Goal: Transaction & Acquisition: Purchase product/service

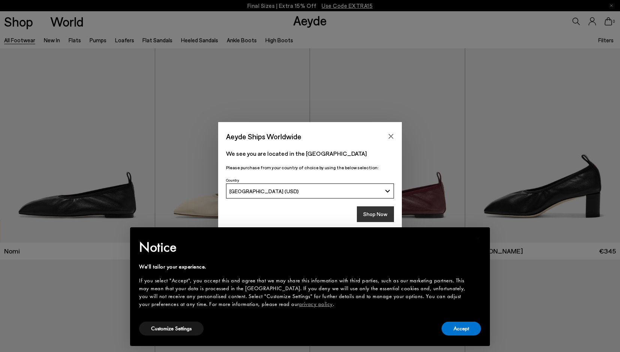
click at [373, 218] on button "Shop Now" at bounding box center [375, 215] width 37 height 16
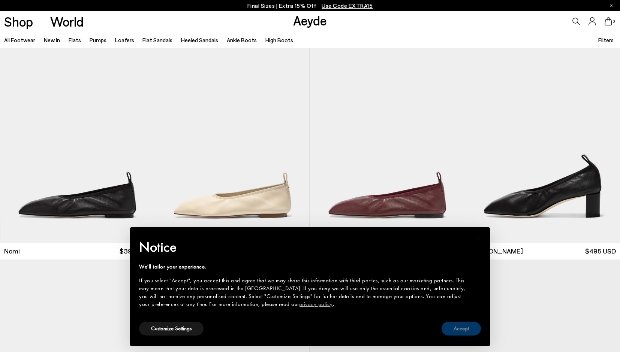
click at [467, 328] on button "Accept" at bounding box center [461, 329] width 39 height 14
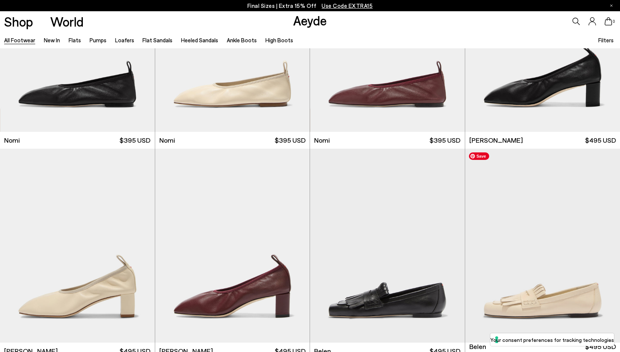
scroll to position [110, 0]
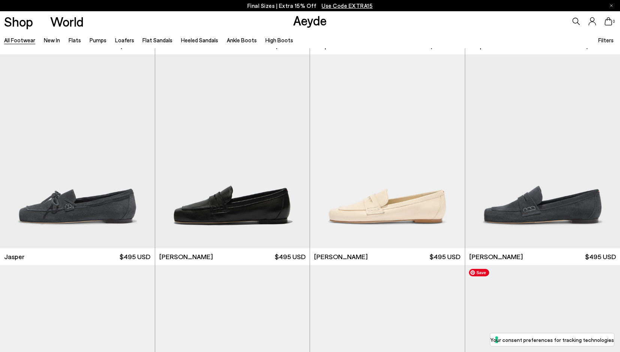
scroll to position [629, 0]
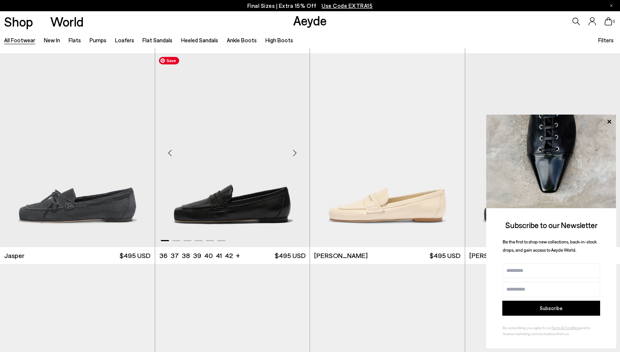
click at [263, 203] on img "1 / 6" at bounding box center [232, 150] width 155 height 194
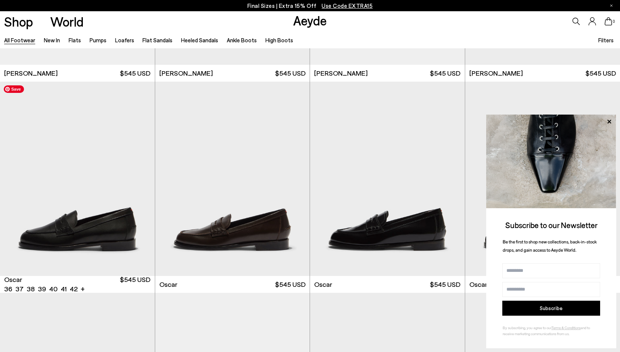
scroll to position [1235, 0]
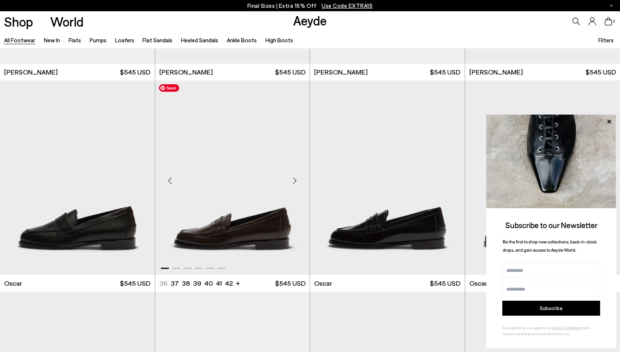
click at [222, 238] on img "1 / 6" at bounding box center [232, 178] width 155 height 194
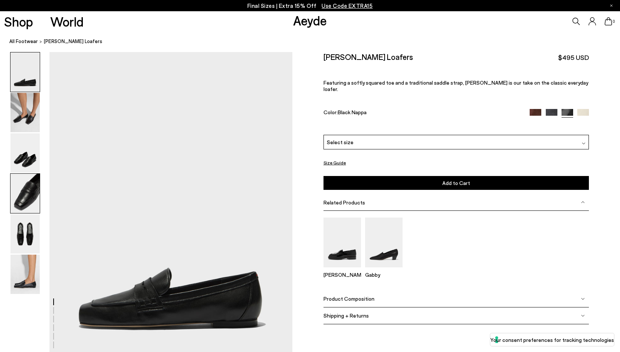
click at [29, 197] on img at bounding box center [24, 193] width 29 height 39
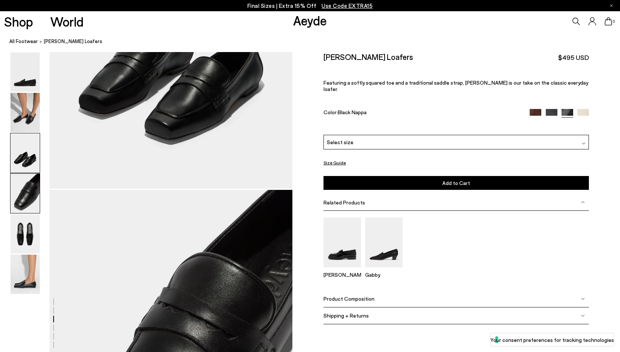
scroll to position [976, 0]
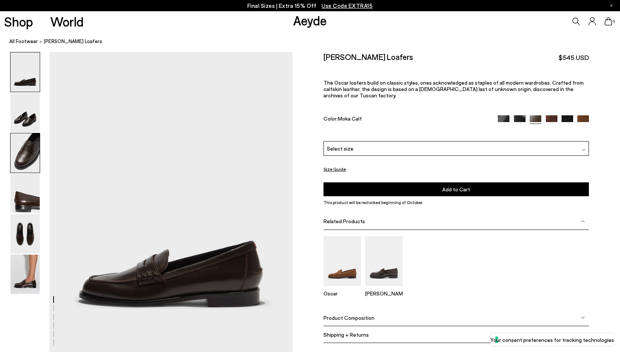
click at [28, 157] on img at bounding box center [24, 152] width 29 height 39
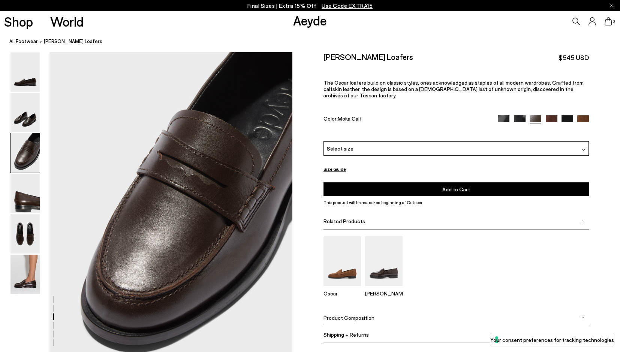
scroll to position [627, 0]
click at [339, 241] on img at bounding box center [341, 262] width 37 height 50
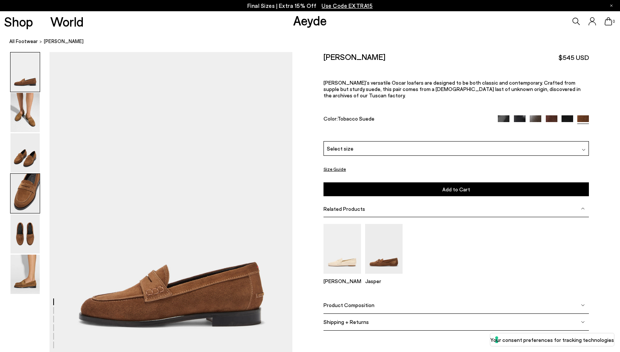
click at [30, 195] on img at bounding box center [24, 193] width 29 height 39
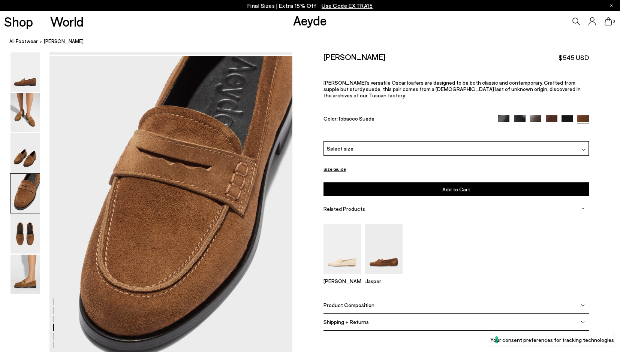
scroll to position [976, 0]
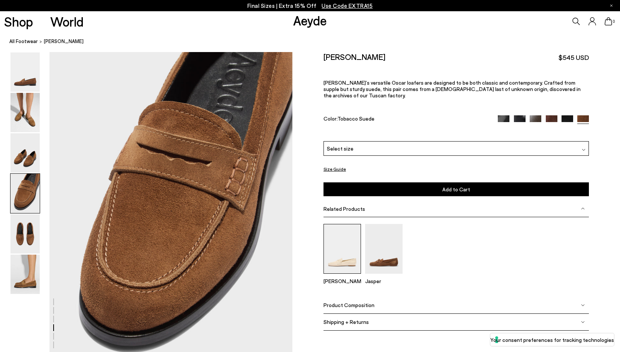
click at [347, 232] on img at bounding box center [341, 249] width 37 height 50
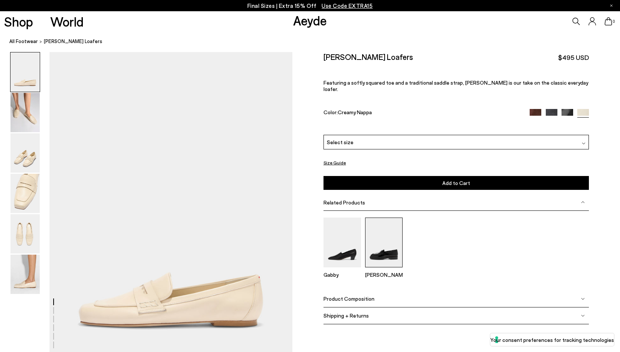
click at [388, 223] on img at bounding box center [383, 243] width 37 height 50
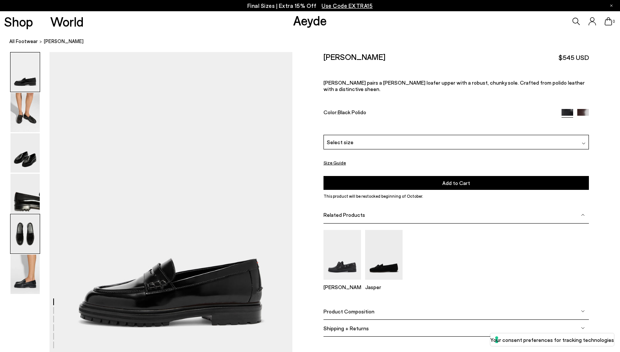
click at [30, 231] on img at bounding box center [24, 233] width 29 height 39
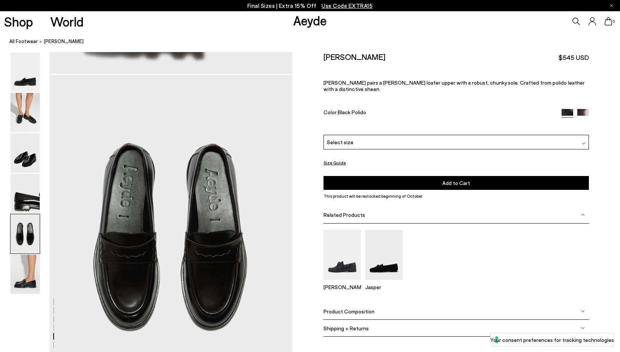
scroll to position [1301, 0]
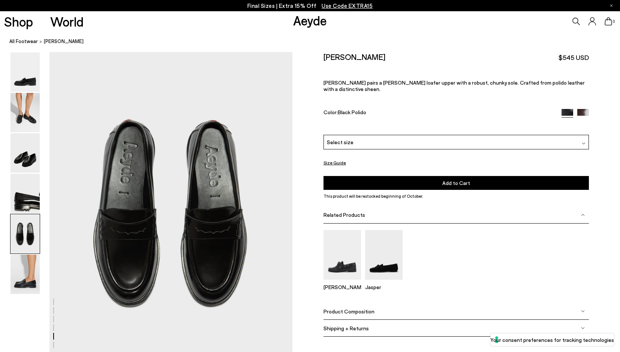
click at [356, 135] on div "Select size" at bounding box center [455, 142] width 265 height 15
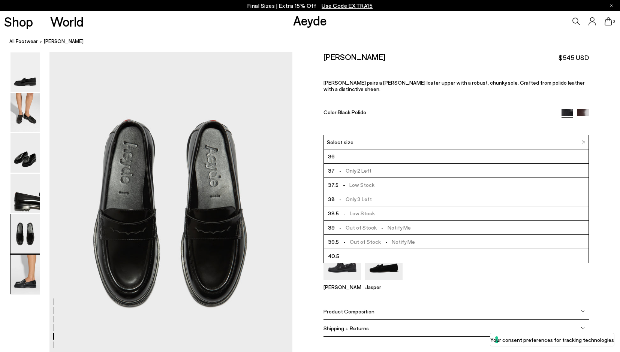
click at [23, 274] on img at bounding box center [24, 274] width 29 height 39
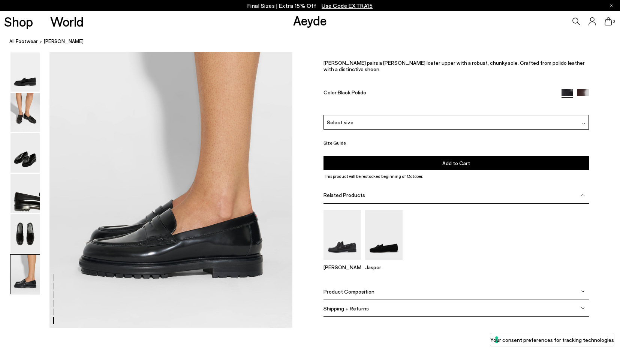
scroll to position [1677, 0]
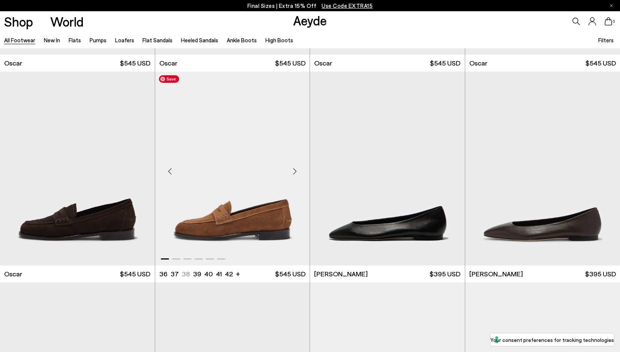
scroll to position [1487, 0]
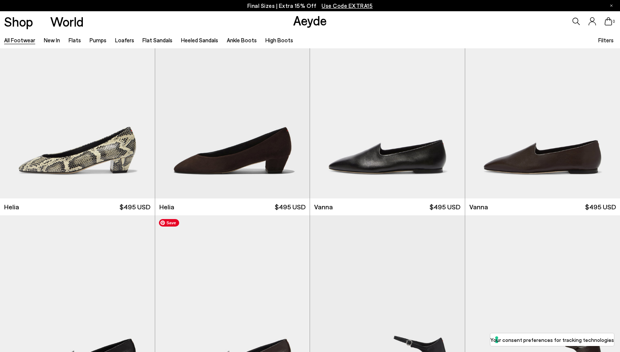
scroll to position [1945, 0]
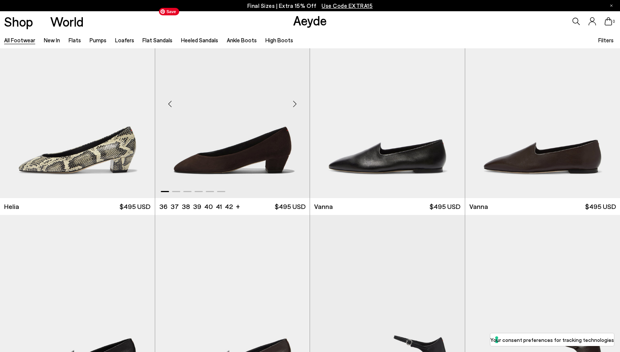
click at [219, 168] on img "1 / 6" at bounding box center [232, 101] width 155 height 194
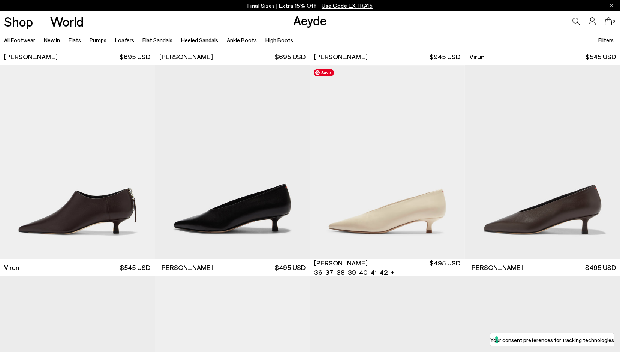
scroll to position [2731, 0]
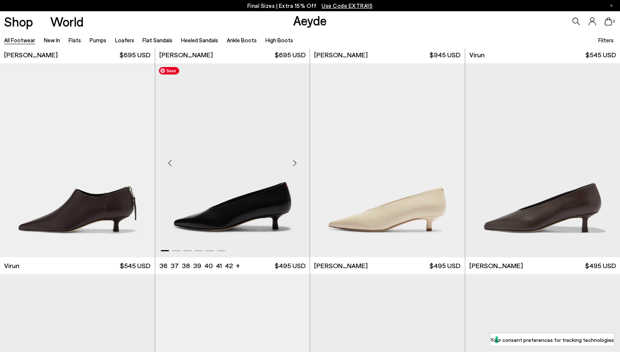
click at [270, 208] on img "1 / 6" at bounding box center [232, 160] width 155 height 194
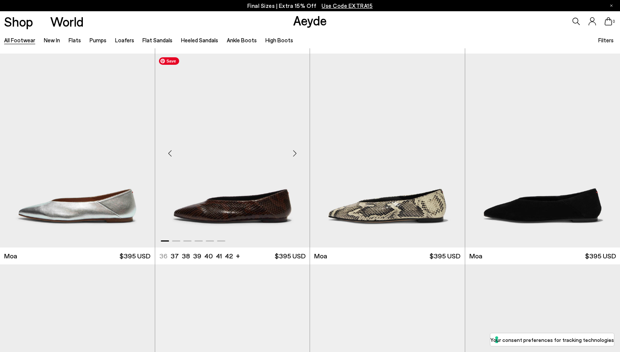
scroll to position [3586, 0]
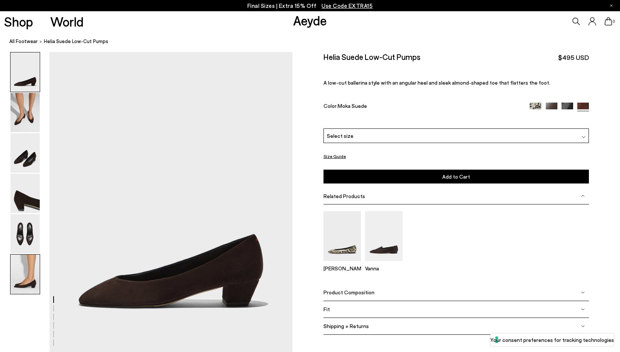
click at [30, 275] on img at bounding box center [24, 274] width 29 height 39
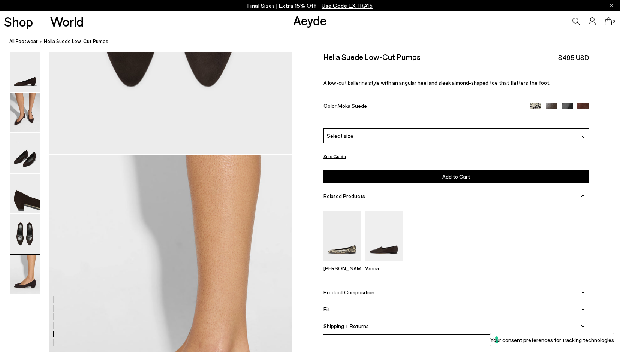
scroll to position [1654, 0]
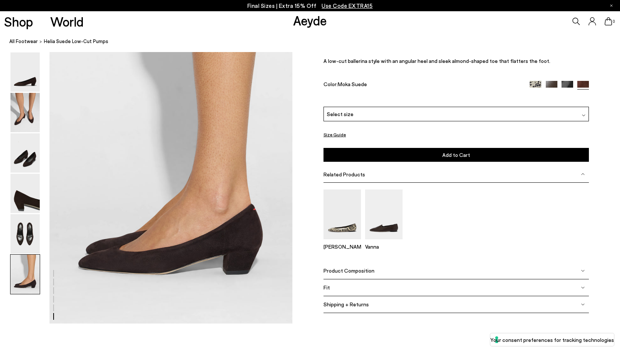
click at [564, 92] on img at bounding box center [568, 87] width 12 height 12
